Goal: Find specific page/section

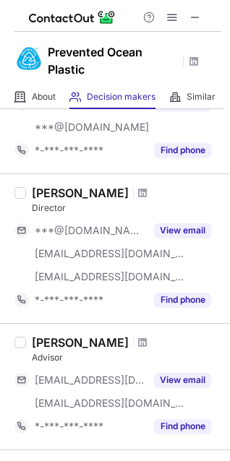
scroll to position [361, 0]
